Goal: Use online tool/utility: Utilize a website feature to perform a specific function

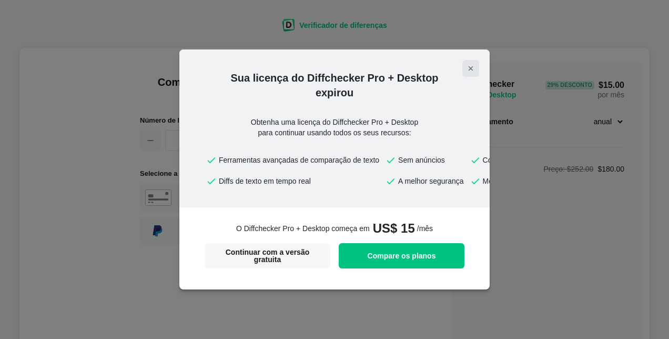
click at [469, 72] on icon "Fechar modal" at bounding box center [471, 68] width 8 height 8
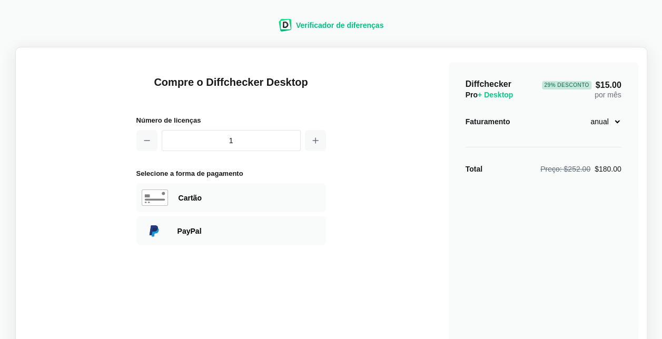
click at [314, 25] on span "Verificador de diferenças" at bounding box center [340, 25] width 88 height 8
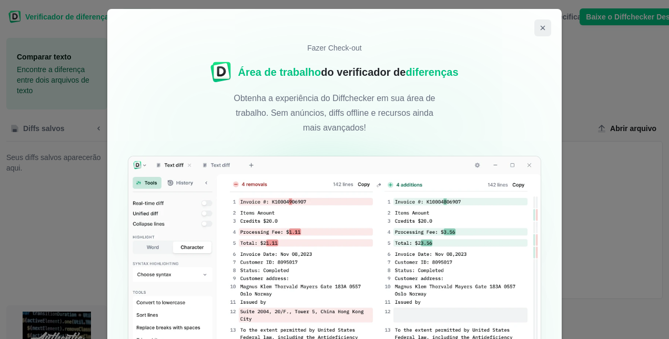
click at [544, 30] on button "Fechar modal" at bounding box center [543, 27] width 17 height 17
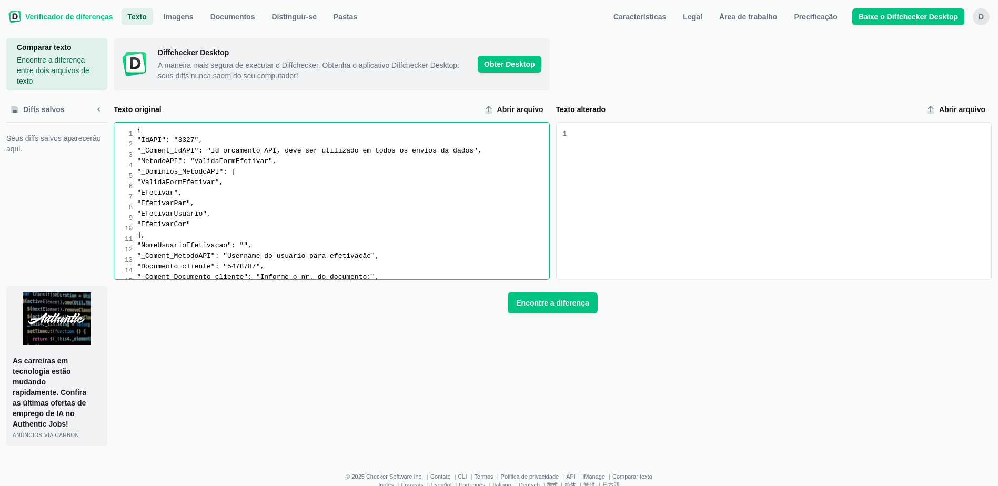
click at [571, 133] on div "Entrada de texto alterada" at bounding box center [781, 130] width 421 height 11
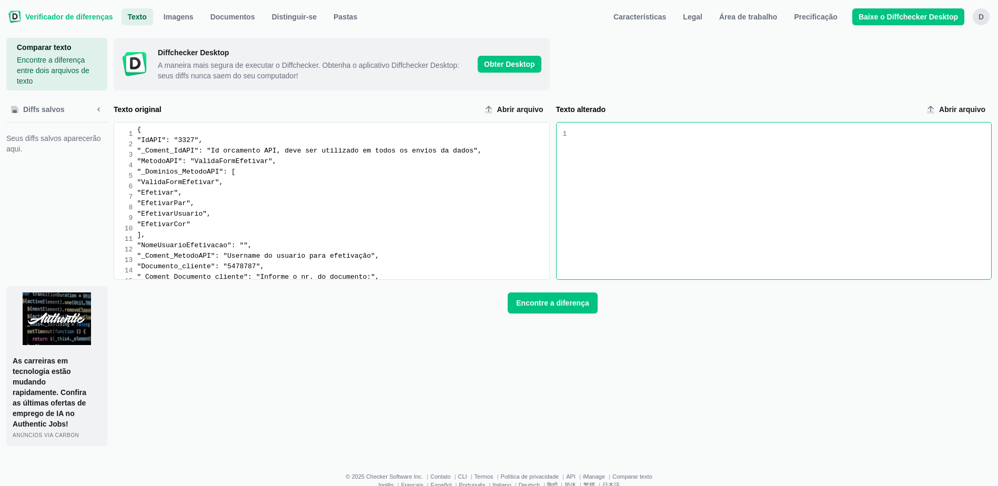
scroll to position [16050, 0]
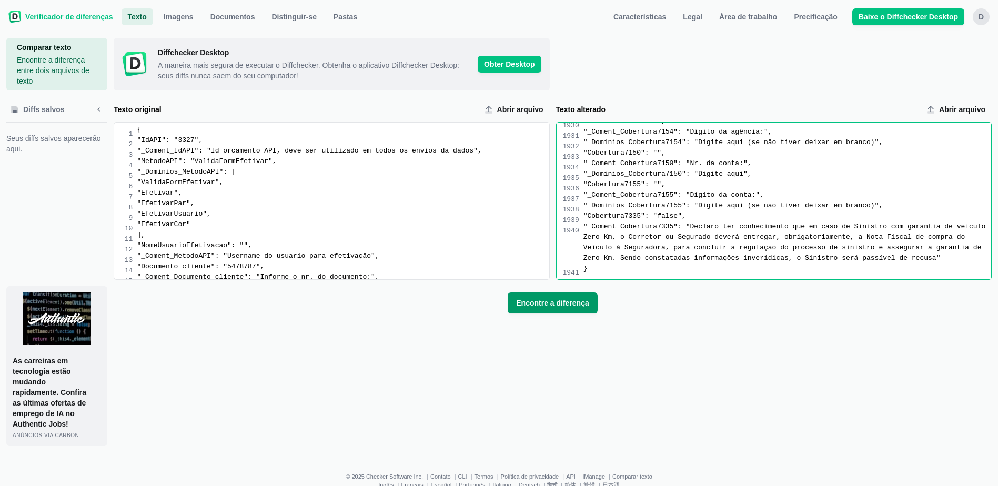
click at [551, 305] on span "Encontre a diferença" at bounding box center [552, 303] width 77 height 11
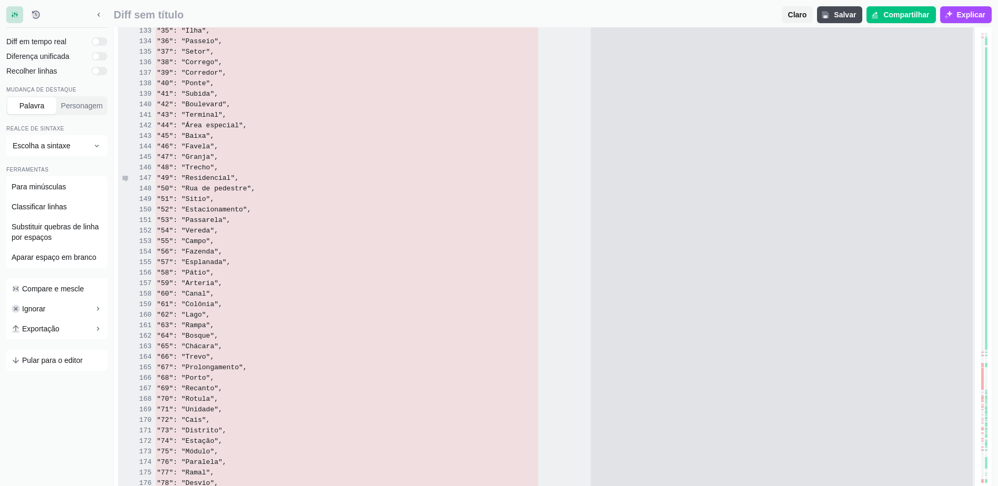
scroll to position [16684, 0]
click at [514, 206] on div ""38": "Corrego"," at bounding box center [347, 209] width 383 height 11
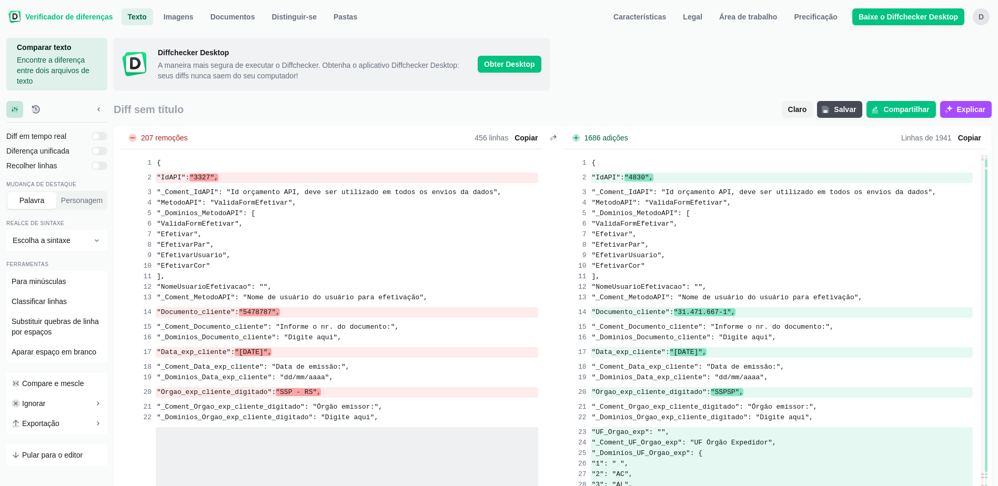
scroll to position [16050, 0]
